Goal: Information Seeking & Learning: Learn about a topic

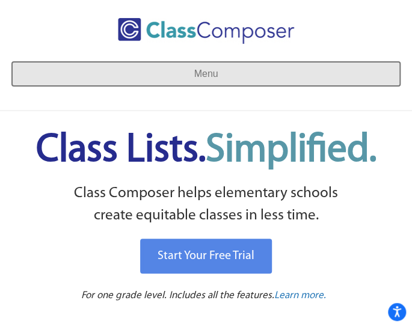
click at [202, 70] on span "Menu" at bounding box center [205, 73] width 24 height 10
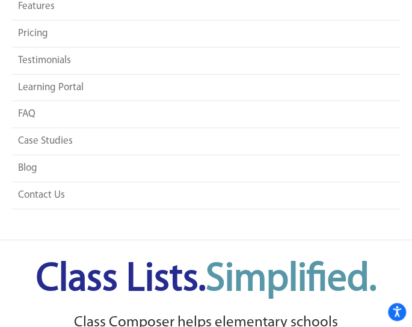
scroll to position [64, 0]
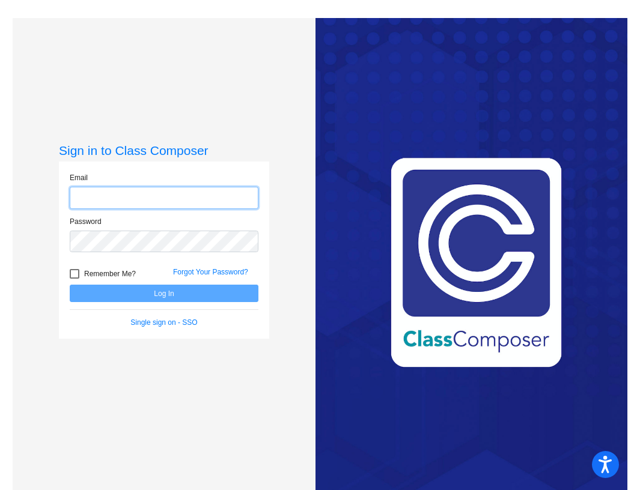
type input "[EMAIL_ADDRESS][DOMAIN_NAME]"
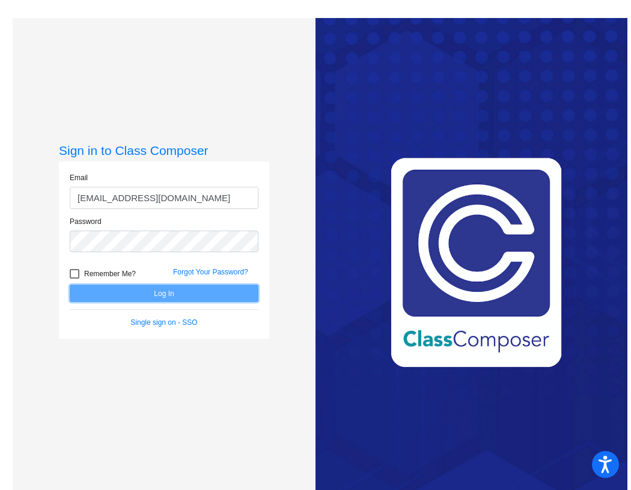
click at [109, 290] on button "Log In" at bounding box center [164, 293] width 189 height 17
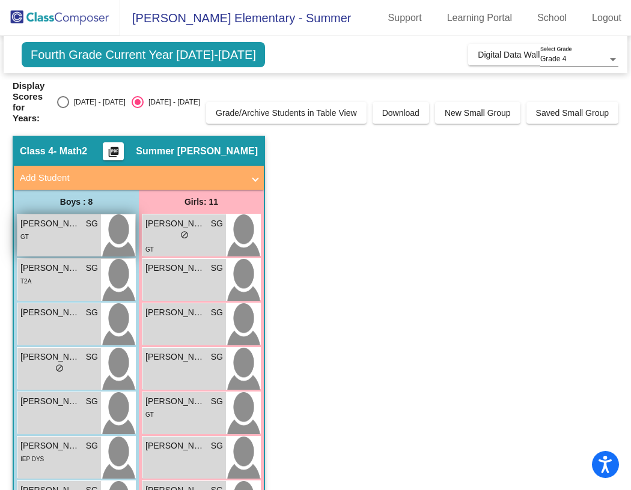
click at [75, 230] on div "GT" at bounding box center [59, 236] width 78 height 13
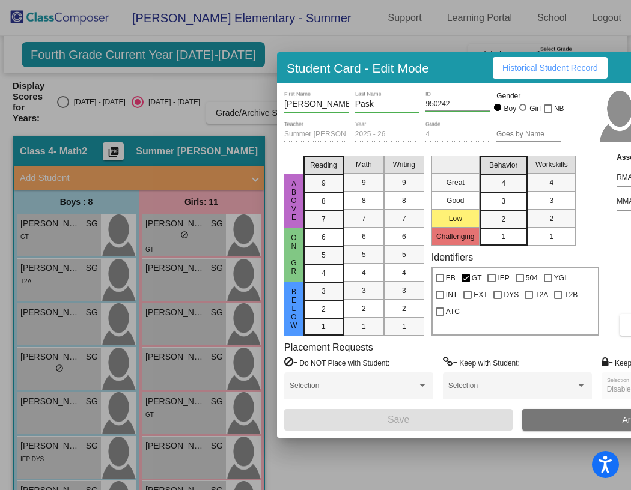
click at [516, 72] on span "Historical Student Record" at bounding box center [550, 68] width 96 height 10
click at [227, 91] on div at bounding box center [315, 245] width 631 height 490
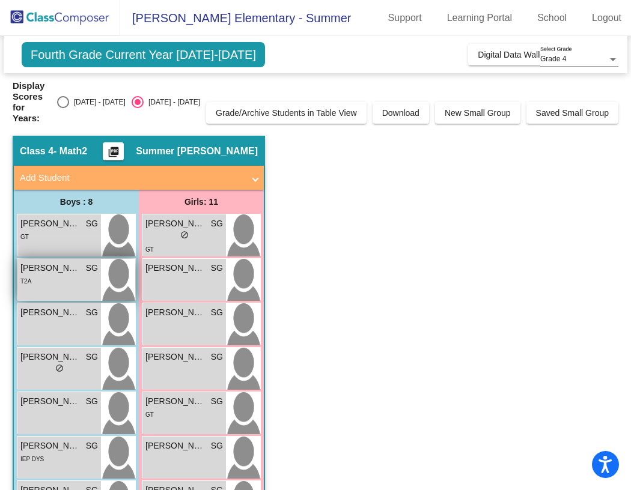
click at [54, 275] on div "T2A" at bounding box center [59, 281] width 78 height 13
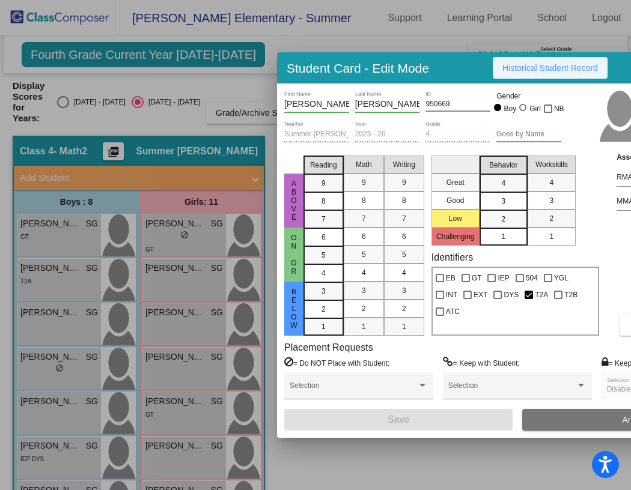
click at [543, 68] on span "Historical Student Record" at bounding box center [550, 68] width 96 height 10
click at [71, 306] on div at bounding box center [315, 245] width 631 height 490
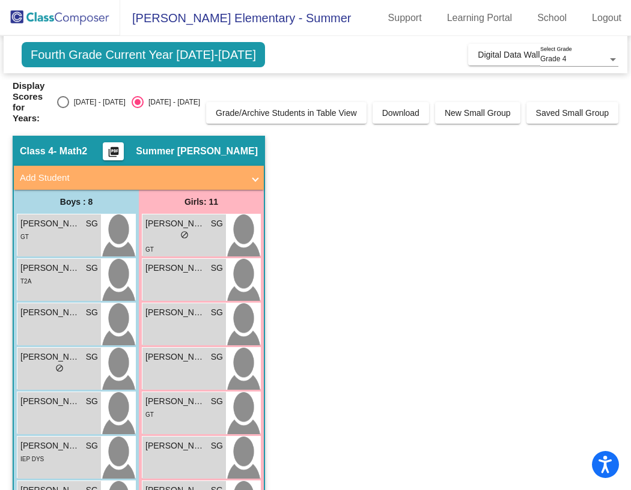
click at [71, 306] on span "[PERSON_NAME]" at bounding box center [50, 312] width 60 height 13
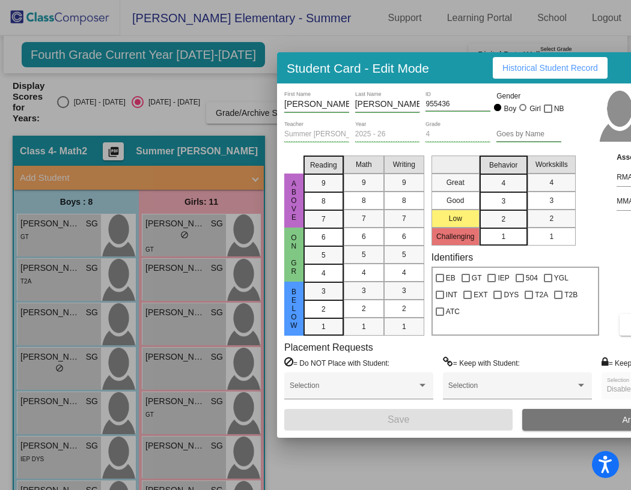
click at [537, 76] on button "Historical Student Record" at bounding box center [550, 68] width 115 height 22
click at [75, 359] on div at bounding box center [315, 245] width 631 height 490
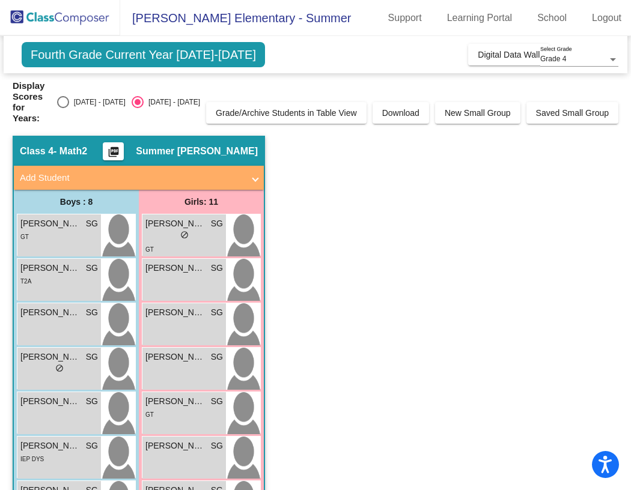
click at [75, 364] on div "lock do_not_disturb_alt" at bounding box center [59, 370] width 78 height 13
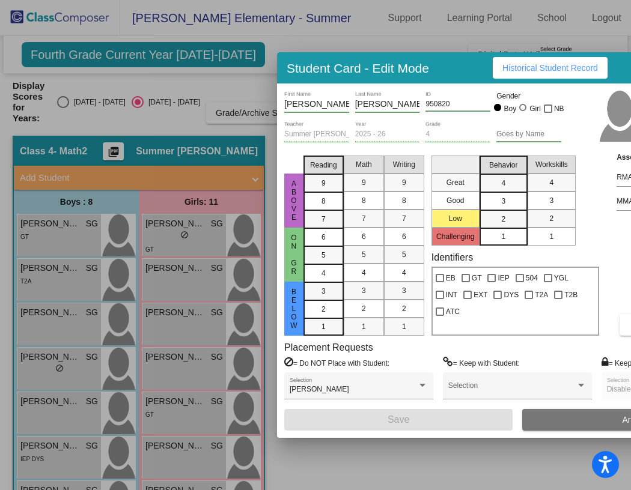
click at [523, 67] on span "Historical Student Record" at bounding box center [550, 68] width 96 height 10
click at [57, 404] on div at bounding box center [315, 245] width 631 height 490
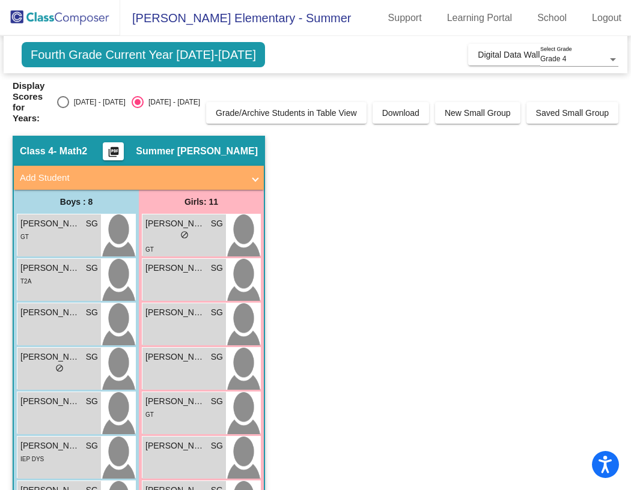
click at [57, 404] on div "[PERSON_NAME] SG lock do_not_disturb_alt" at bounding box center [59, 413] width 84 height 42
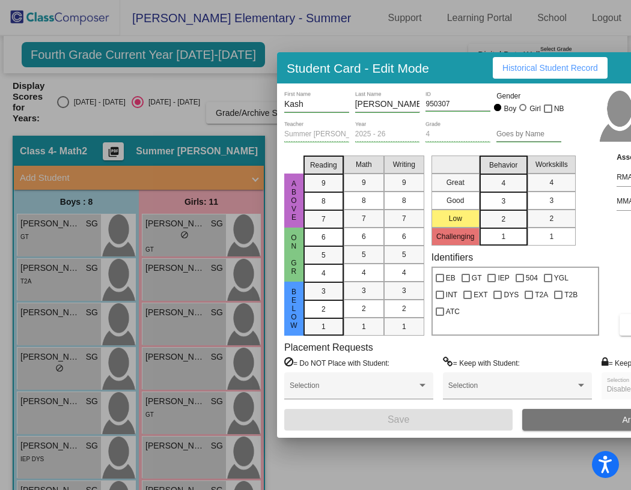
click at [540, 70] on span "Historical Student Record" at bounding box center [550, 68] width 96 height 10
click at [61, 416] on div at bounding box center [315, 245] width 631 height 490
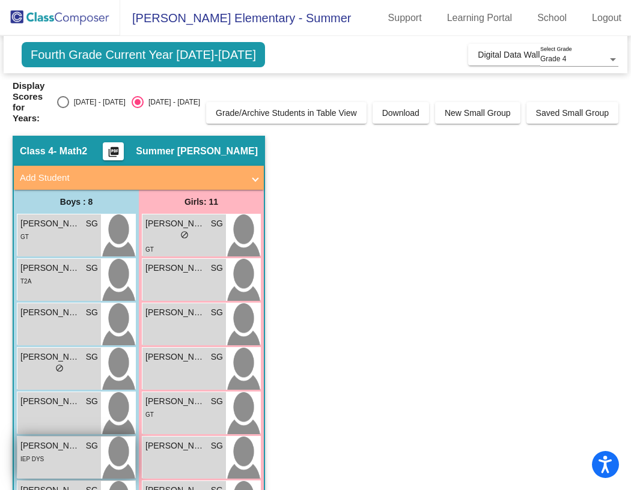
click at [56, 452] on div "IEP DYS" at bounding box center [59, 458] width 78 height 13
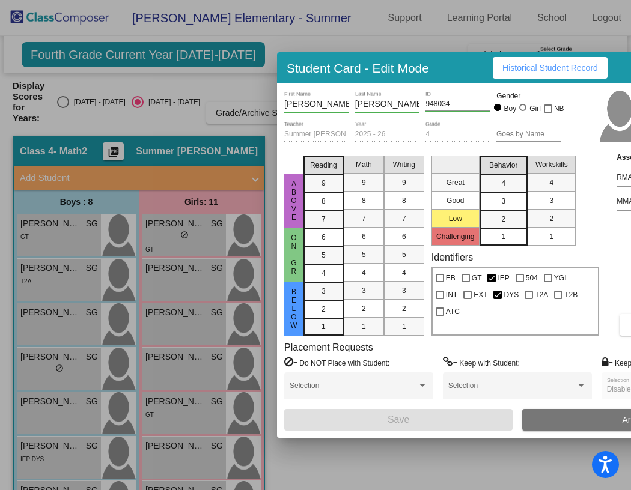
click at [551, 63] on span "Historical Student Record" at bounding box center [550, 68] width 96 height 10
click at [62, 474] on div at bounding box center [315, 245] width 631 height 490
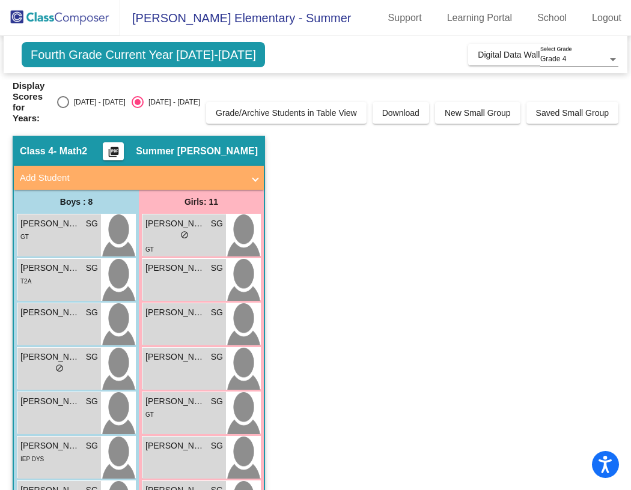
click at [62, 484] on span "[PERSON_NAME]" at bounding box center [50, 490] width 60 height 13
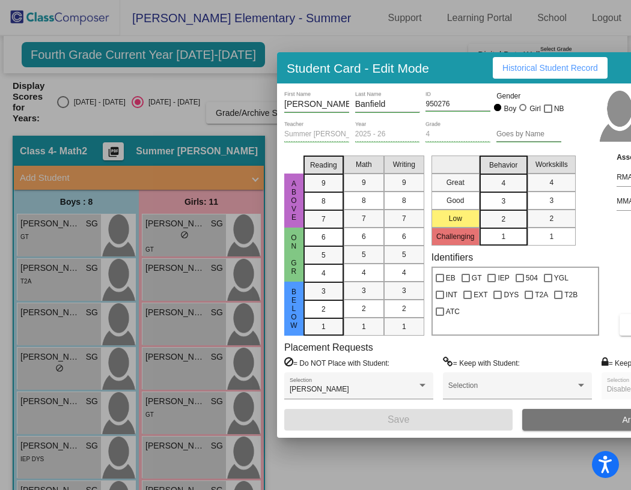
click at [533, 59] on button "Historical Student Record" at bounding box center [550, 68] width 115 height 22
click at [334, 467] on div at bounding box center [315, 245] width 631 height 490
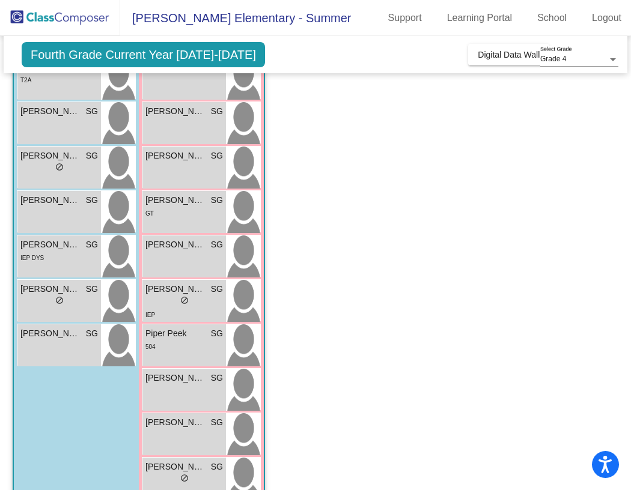
scroll to position [205, 0]
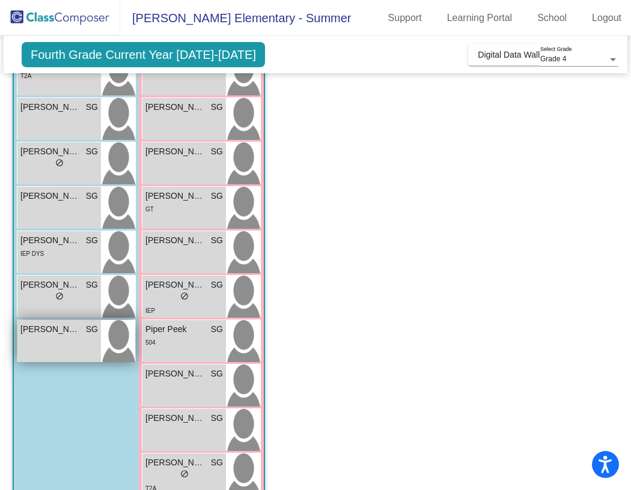
click at [53, 323] on span "[PERSON_NAME]" at bounding box center [50, 329] width 60 height 13
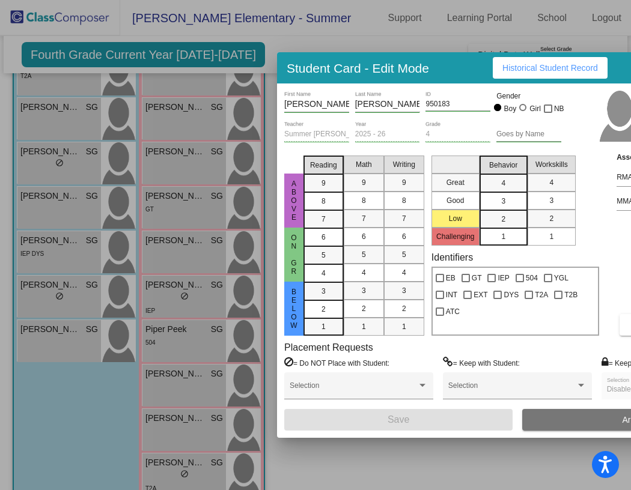
click at [522, 68] on span "Historical Student Record" at bounding box center [550, 68] width 96 height 10
click at [84, 398] on div at bounding box center [315, 245] width 631 height 490
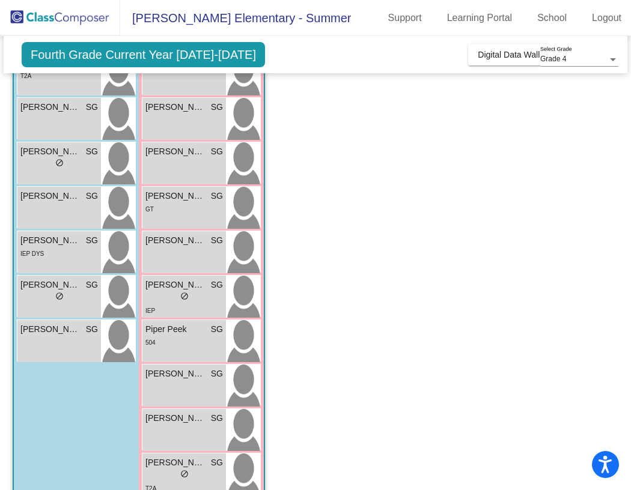
scroll to position [0, 0]
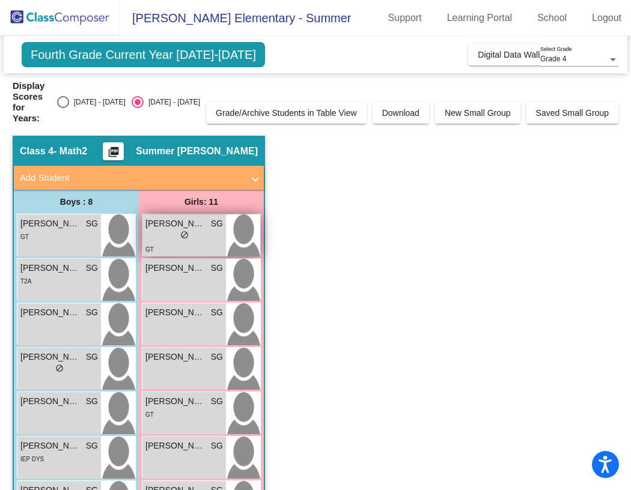
click at [167, 217] on span "[PERSON_NAME]" at bounding box center [175, 223] width 60 height 13
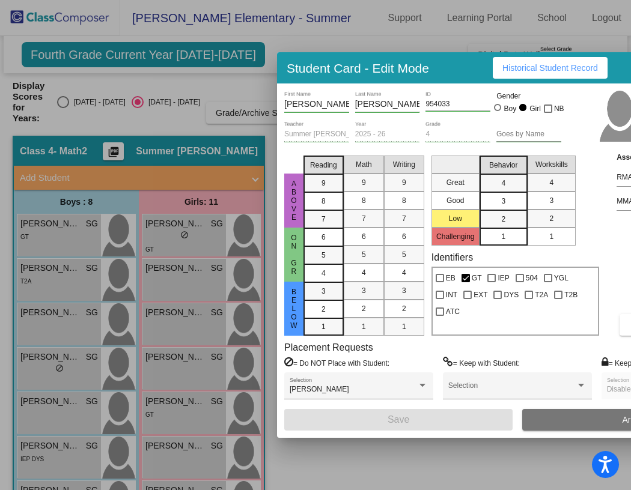
click at [524, 69] on span "Historical Student Record" at bounding box center [550, 68] width 96 height 10
click at [146, 291] on div at bounding box center [315, 245] width 631 height 490
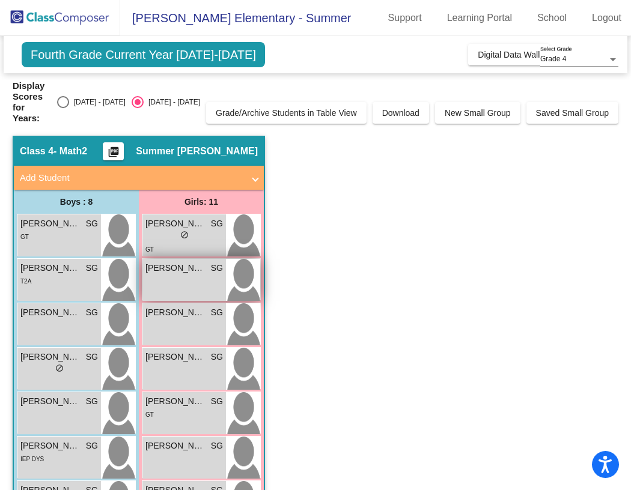
click at [165, 276] on div "[PERSON_NAME] SG lock do_not_disturb_alt" at bounding box center [184, 280] width 84 height 42
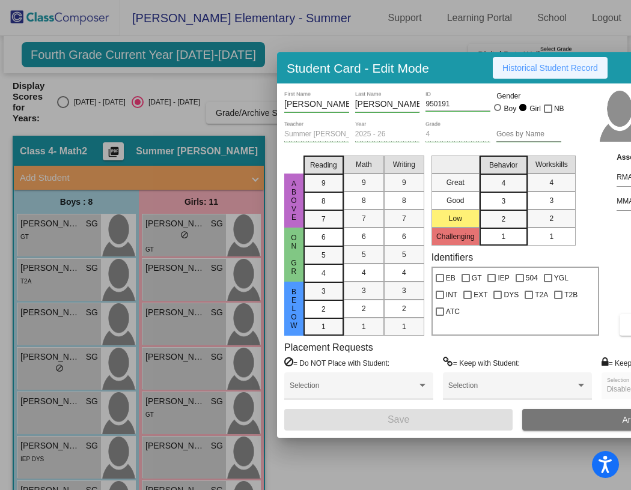
click at [541, 73] on button "Historical Student Record" at bounding box center [550, 68] width 115 height 22
click at [169, 303] on div at bounding box center [315, 245] width 631 height 490
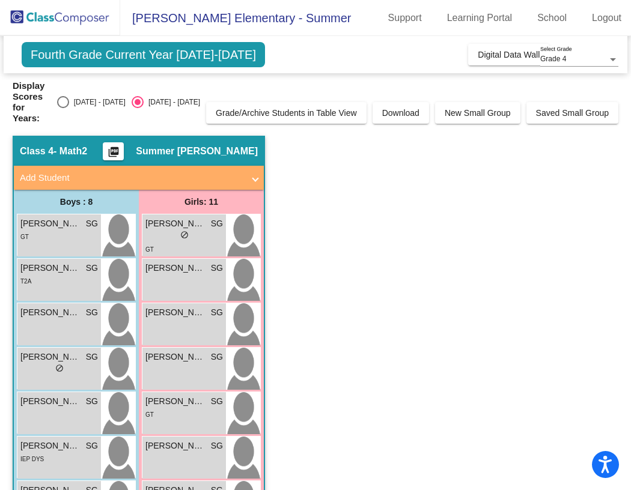
click at [169, 306] on span "[PERSON_NAME]" at bounding box center [175, 312] width 60 height 13
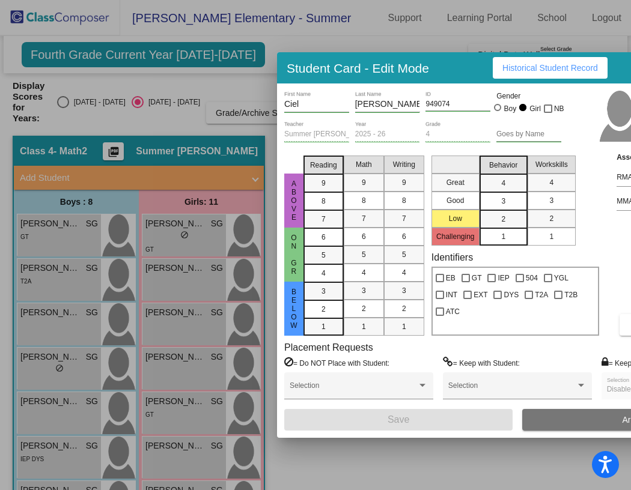
click at [538, 63] on span "Historical Student Record" at bounding box center [550, 68] width 96 height 10
click at [190, 217] on div at bounding box center [315, 245] width 631 height 490
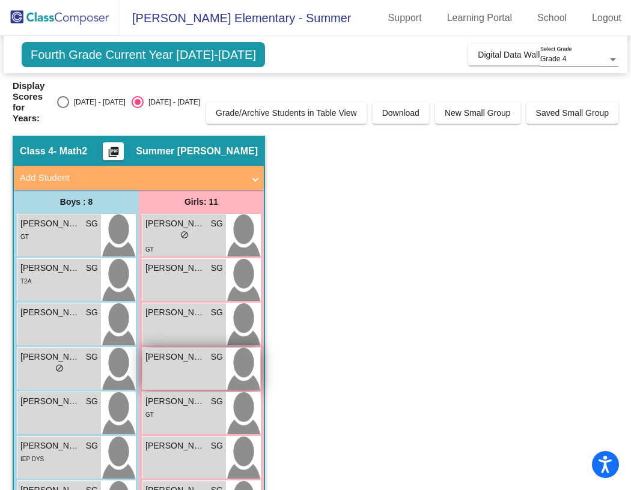
click at [168, 364] on div "[PERSON_NAME] SG lock do_not_disturb_alt" at bounding box center [184, 369] width 84 height 42
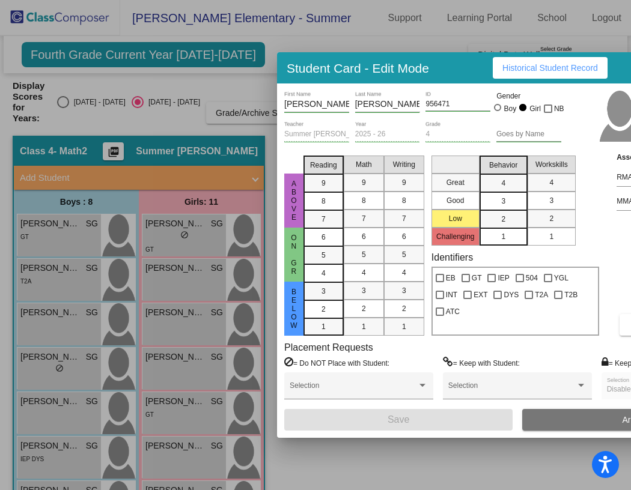
click at [537, 65] on span "Historical Student Record" at bounding box center [550, 68] width 96 height 10
click at [183, 397] on div at bounding box center [315, 245] width 631 height 490
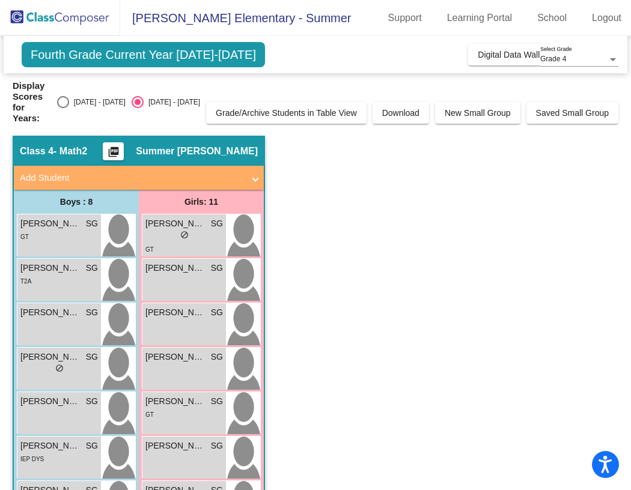
click at [183, 408] on div "GT" at bounding box center [184, 414] width 78 height 13
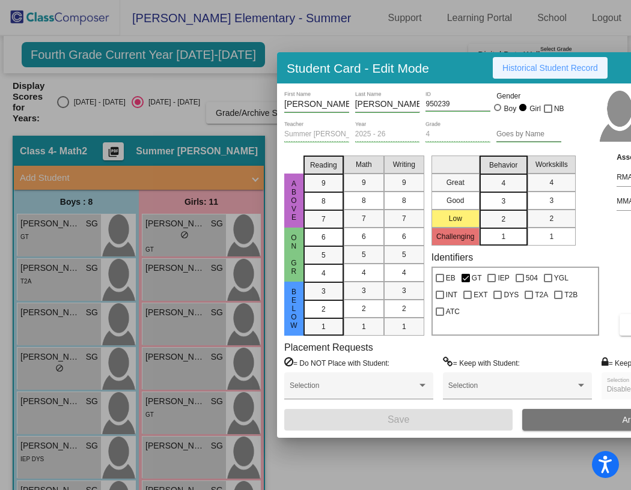
click at [514, 70] on span "Historical Student Record" at bounding box center [550, 68] width 96 height 10
click at [246, 113] on div at bounding box center [315, 245] width 631 height 490
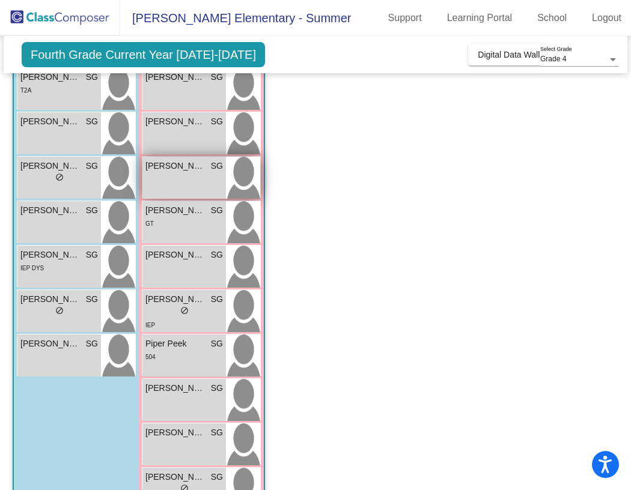
scroll to position [190, 0]
click at [169, 278] on div "[PERSON_NAME] SG lock do_not_disturb_alt GT [PERSON_NAME] SG lock do_not_distur…" at bounding box center [201, 267] width 119 height 489
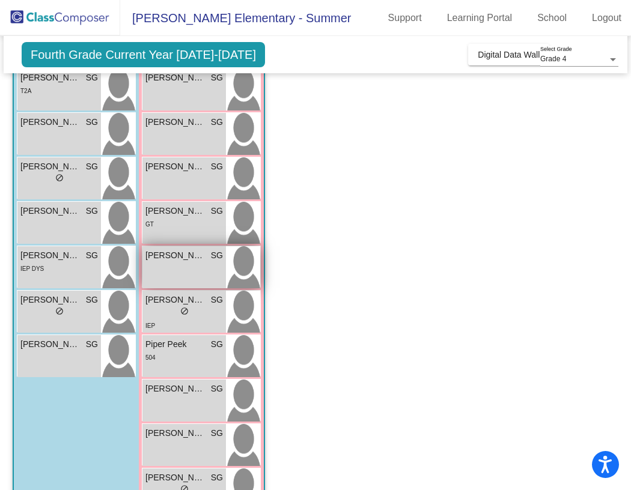
click at [169, 270] on div "[PERSON_NAME] Dollar SG lock do_not_disturb_alt" at bounding box center [184, 267] width 84 height 42
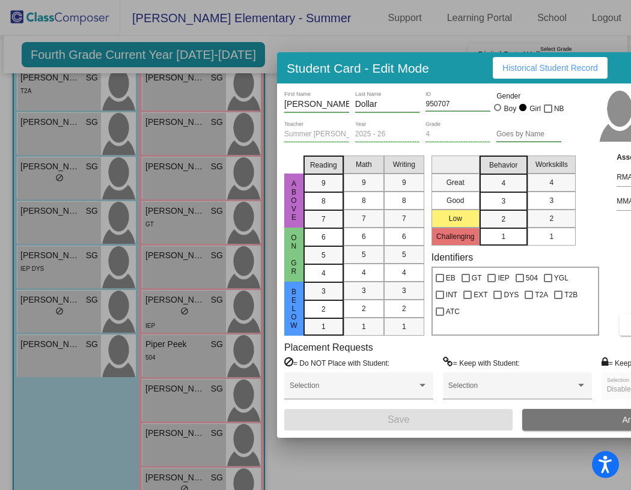
click at [511, 70] on span "Historical Student Record" at bounding box center [550, 68] width 96 height 10
click at [516, 73] on button "Historical Student Record" at bounding box center [550, 68] width 115 height 22
click at [185, 308] on div at bounding box center [315, 245] width 631 height 490
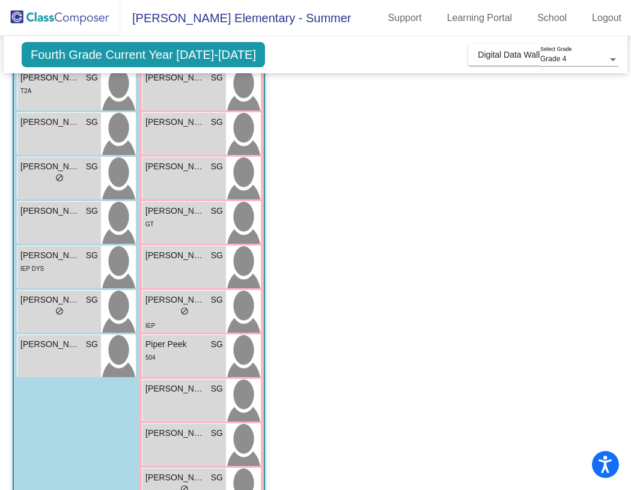
click at [185, 319] on div "IEP" at bounding box center [184, 325] width 78 height 13
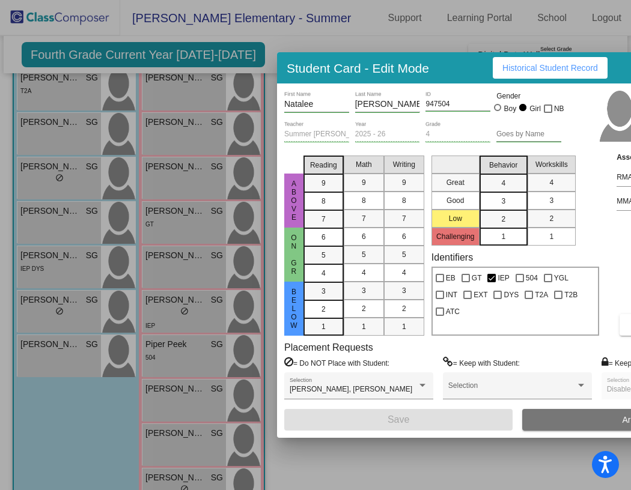
click at [544, 68] on span "Historical Student Record" at bounding box center [550, 68] width 96 height 10
click at [171, 336] on div at bounding box center [315, 245] width 631 height 490
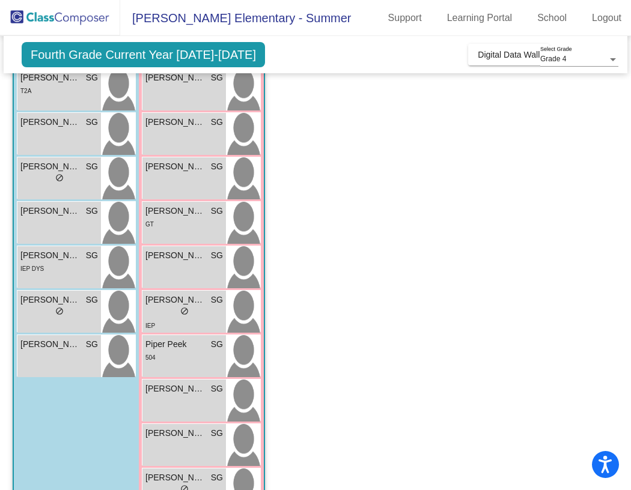
click at [171, 338] on span "Piper Peek" at bounding box center [175, 344] width 60 height 13
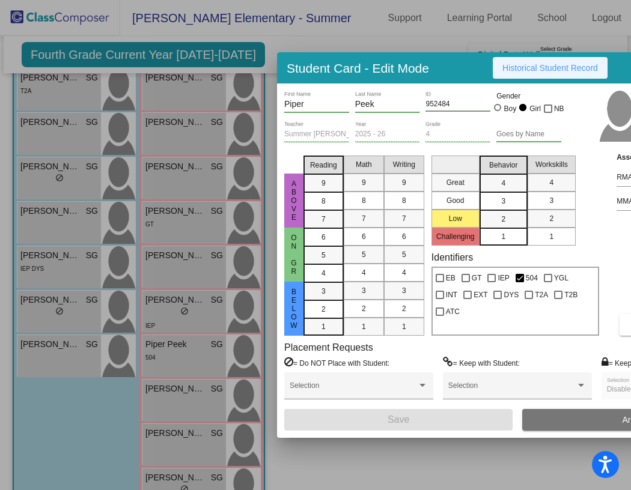
click at [527, 65] on span "Historical Student Record" at bounding box center [550, 68] width 96 height 10
click at [195, 385] on div at bounding box center [315, 245] width 631 height 490
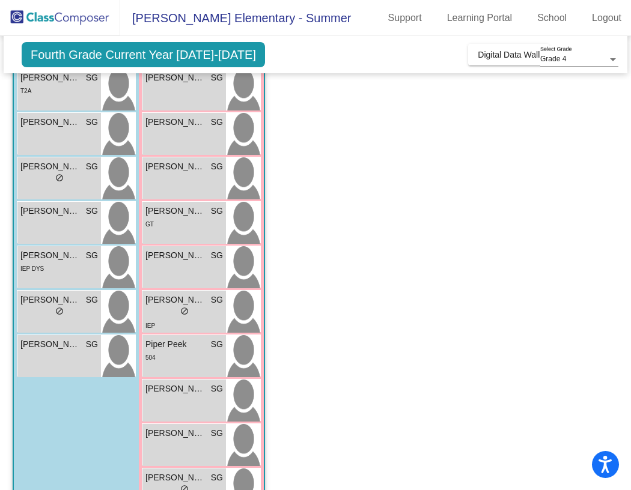
click at [195, 385] on div "[PERSON_NAME] SG lock do_not_disturb_alt" at bounding box center [184, 401] width 84 height 42
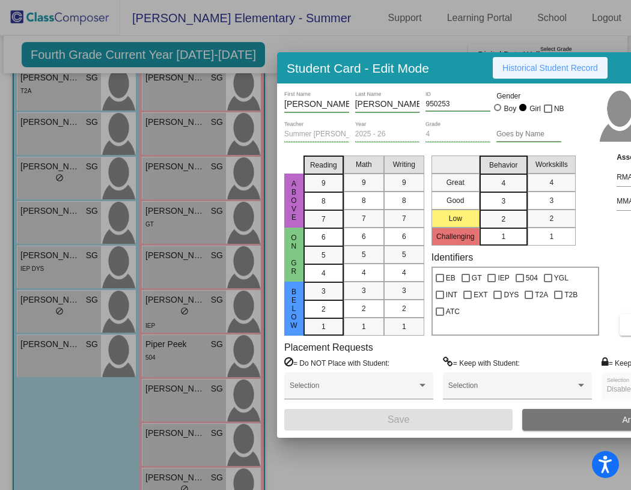
click at [535, 71] on span "Historical Student Record" at bounding box center [550, 68] width 96 height 10
click at [193, 165] on div at bounding box center [315, 245] width 631 height 490
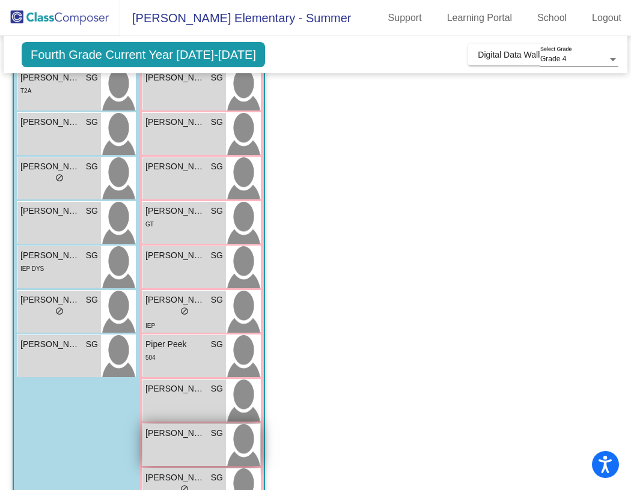
click at [177, 436] on div "[PERSON_NAME] SG lock do_not_disturb_alt" at bounding box center [184, 445] width 84 height 42
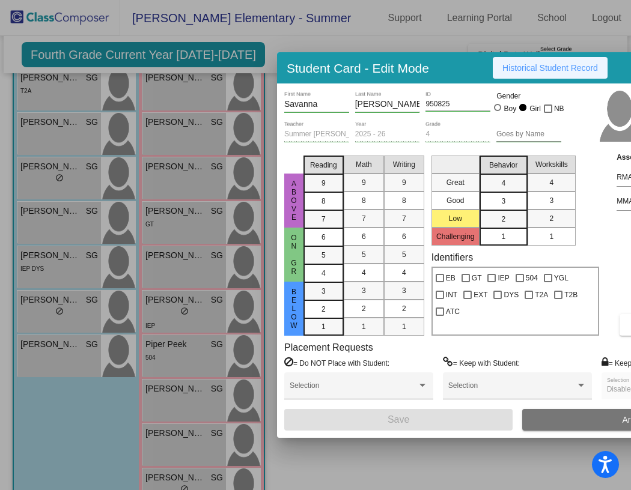
click at [517, 72] on span "Historical Student Record" at bounding box center [550, 68] width 96 height 10
click at [290, 467] on div at bounding box center [315, 245] width 631 height 490
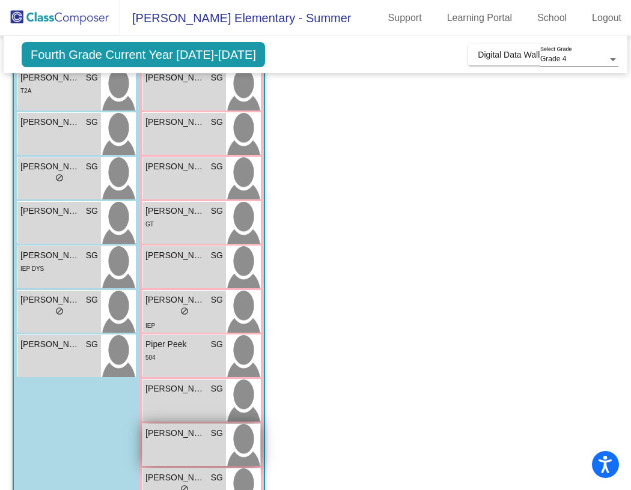
scroll to position [221, 0]
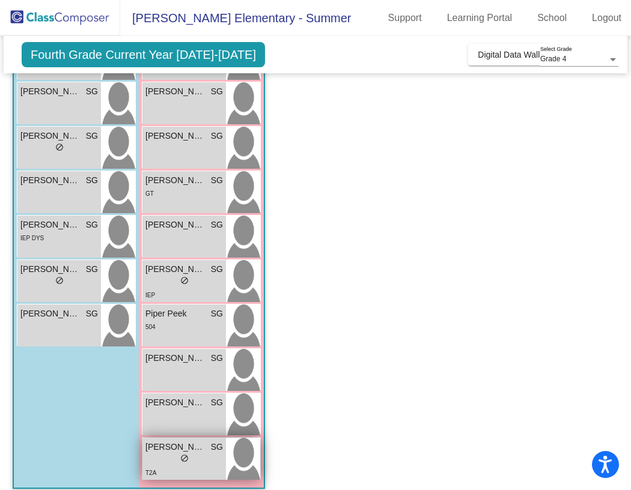
click at [187, 466] on div "T2A" at bounding box center [184, 472] width 78 height 13
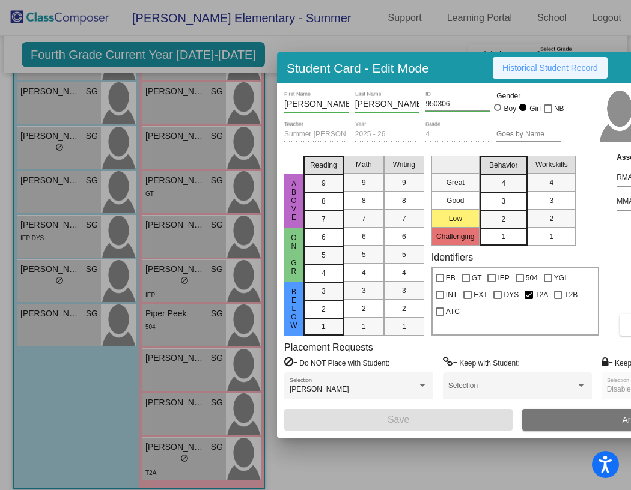
click at [544, 67] on span "Historical Student Record" at bounding box center [550, 68] width 96 height 10
click at [14, 454] on div at bounding box center [315, 245] width 631 height 490
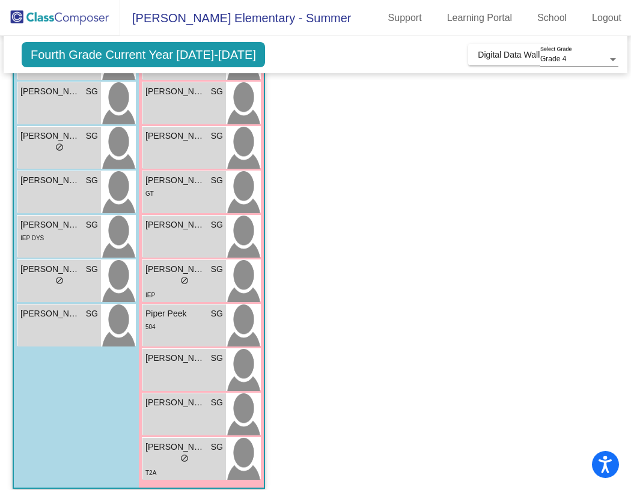
scroll to position [0, 0]
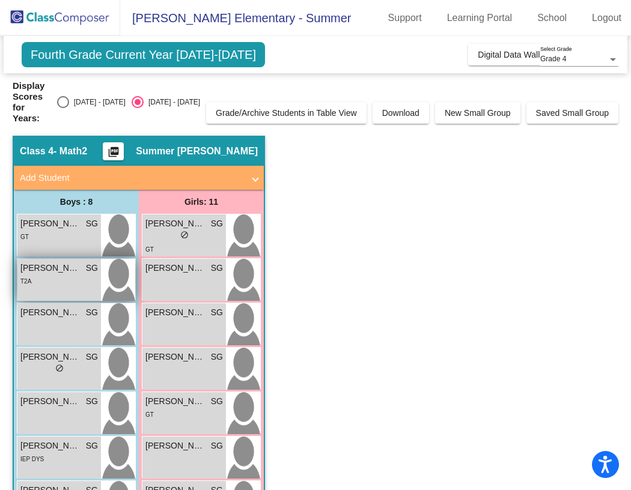
click at [84, 275] on div "T2A" at bounding box center [59, 281] width 78 height 13
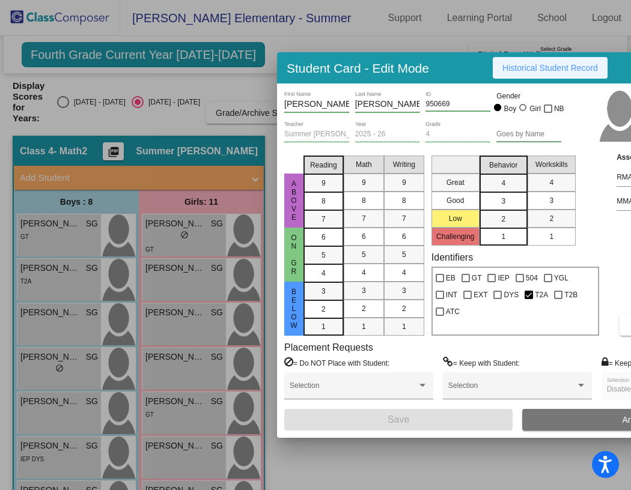
click at [534, 70] on span "Historical Student Record" at bounding box center [550, 68] width 96 height 10
click at [320, 465] on div at bounding box center [315, 245] width 631 height 490
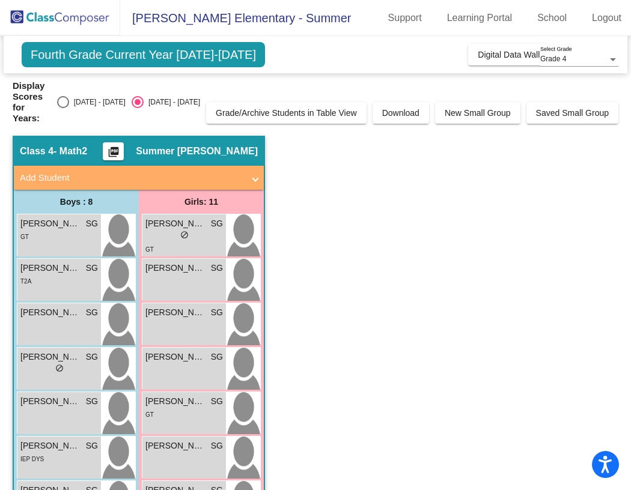
scroll to position [221, 0]
